Goal: Book appointment/travel/reservation

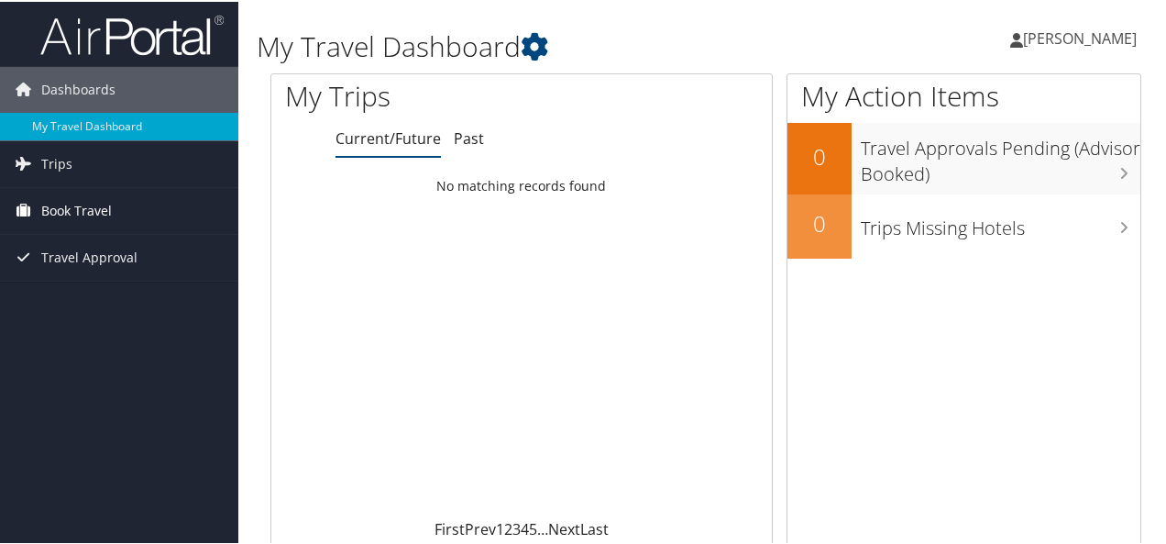
click at [65, 207] on span "Book Travel" at bounding box center [76, 209] width 71 height 46
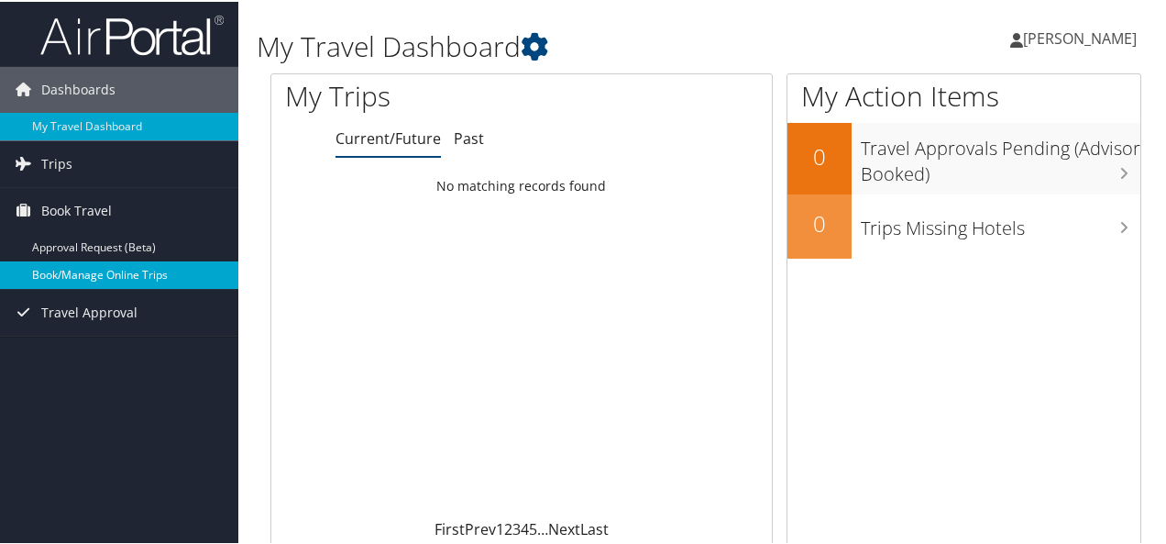
click at [61, 272] on link "Book/Manage Online Trips" at bounding box center [119, 274] width 238 height 28
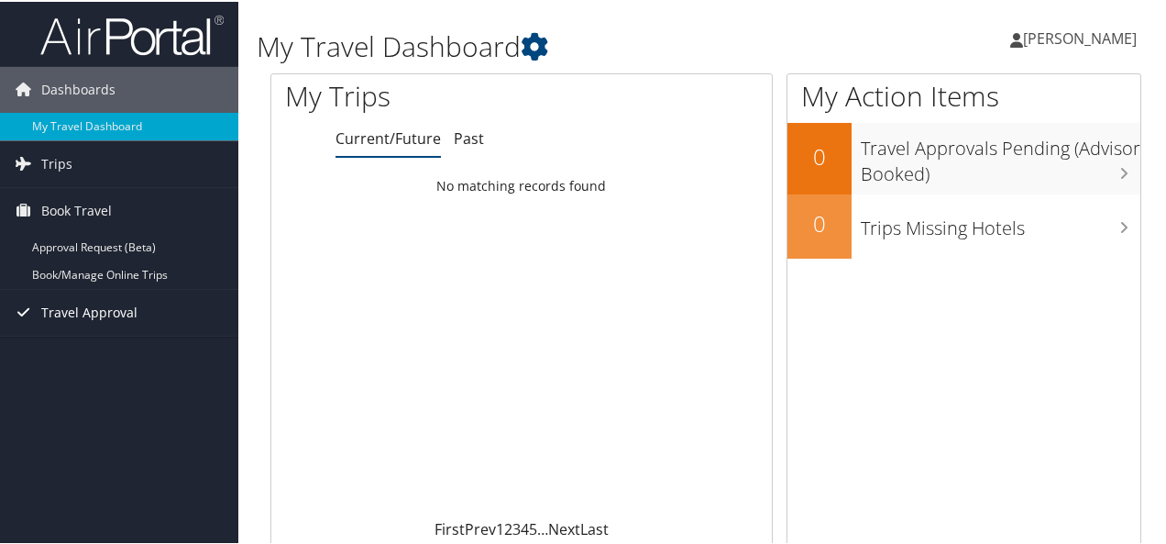
click at [68, 311] on span "Travel Approval" at bounding box center [89, 311] width 96 height 46
click at [157, 309] on link "Travel Approval" at bounding box center [119, 311] width 238 height 46
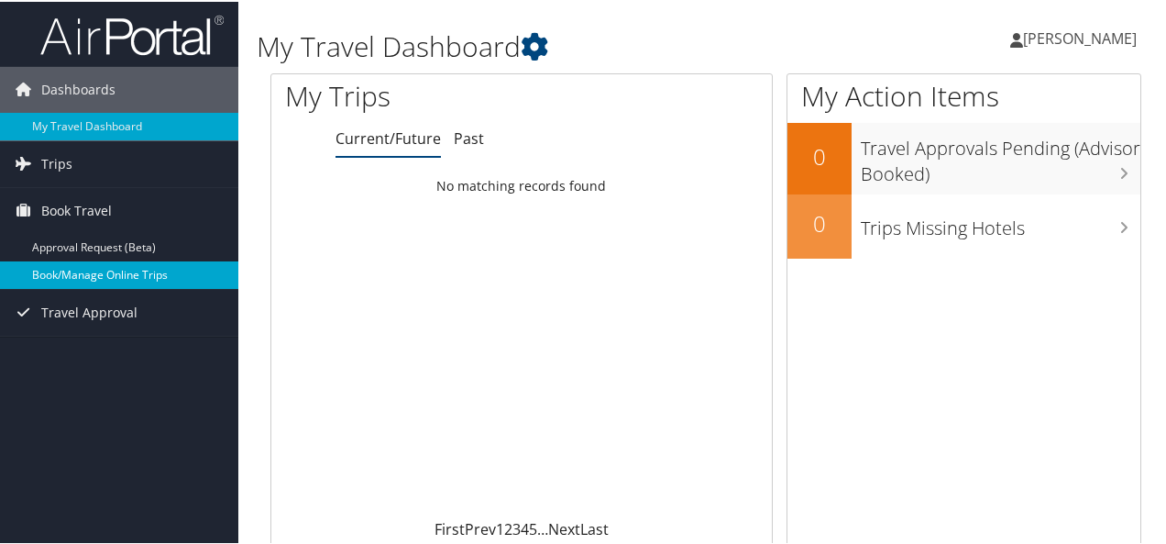
click at [105, 270] on link "Book/Manage Online Trips" at bounding box center [119, 274] width 238 height 28
